Goal: Check status: Check status

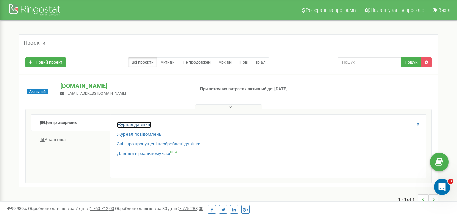
click at [128, 125] on link "Журнал дзвінків" at bounding box center [134, 125] width 34 height 6
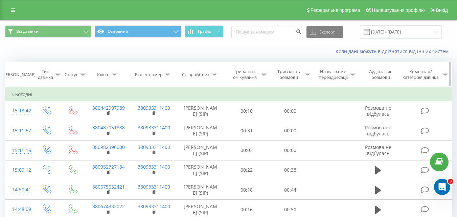
click at [302, 75] on div "Тривалість розмови" at bounding box center [289, 75] width 28 height 12
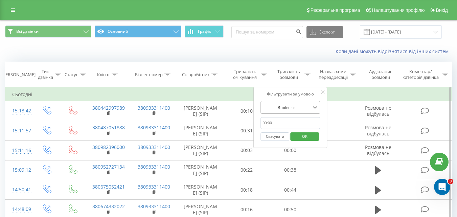
click at [312, 110] on icon at bounding box center [315, 107] width 7 height 7
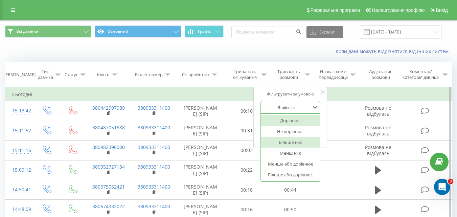
click at [300, 141] on div "Більше ніж" at bounding box center [290, 142] width 59 height 11
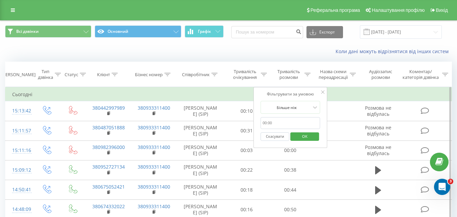
click at [264, 123] on input "text" at bounding box center [291, 123] width 60 height 12
type input "59"
click at [308, 136] on span "OK" at bounding box center [305, 136] width 19 height 10
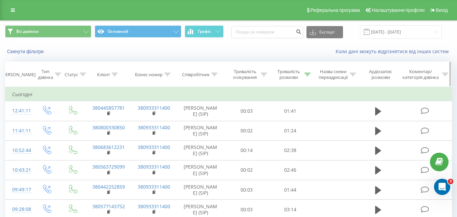
click at [311, 74] on div "Тривалість розмови" at bounding box center [291, 75] width 44 height 12
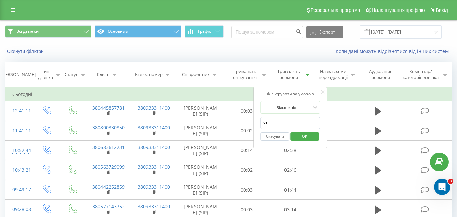
click at [276, 135] on button "Скасувати" at bounding box center [275, 136] width 29 height 8
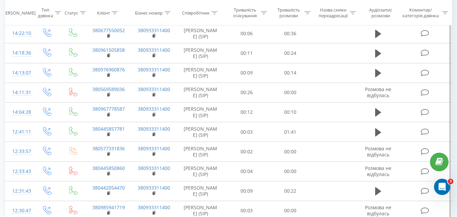
scroll to position [402, 0]
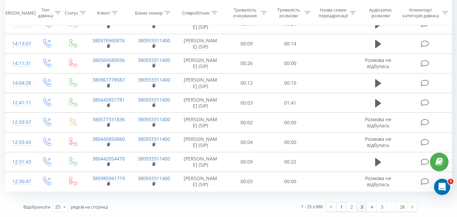
click at [358, 209] on link "3" at bounding box center [362, 206] width 10 height 9
